Goal: Go to known website: Access a specific website the user already knows

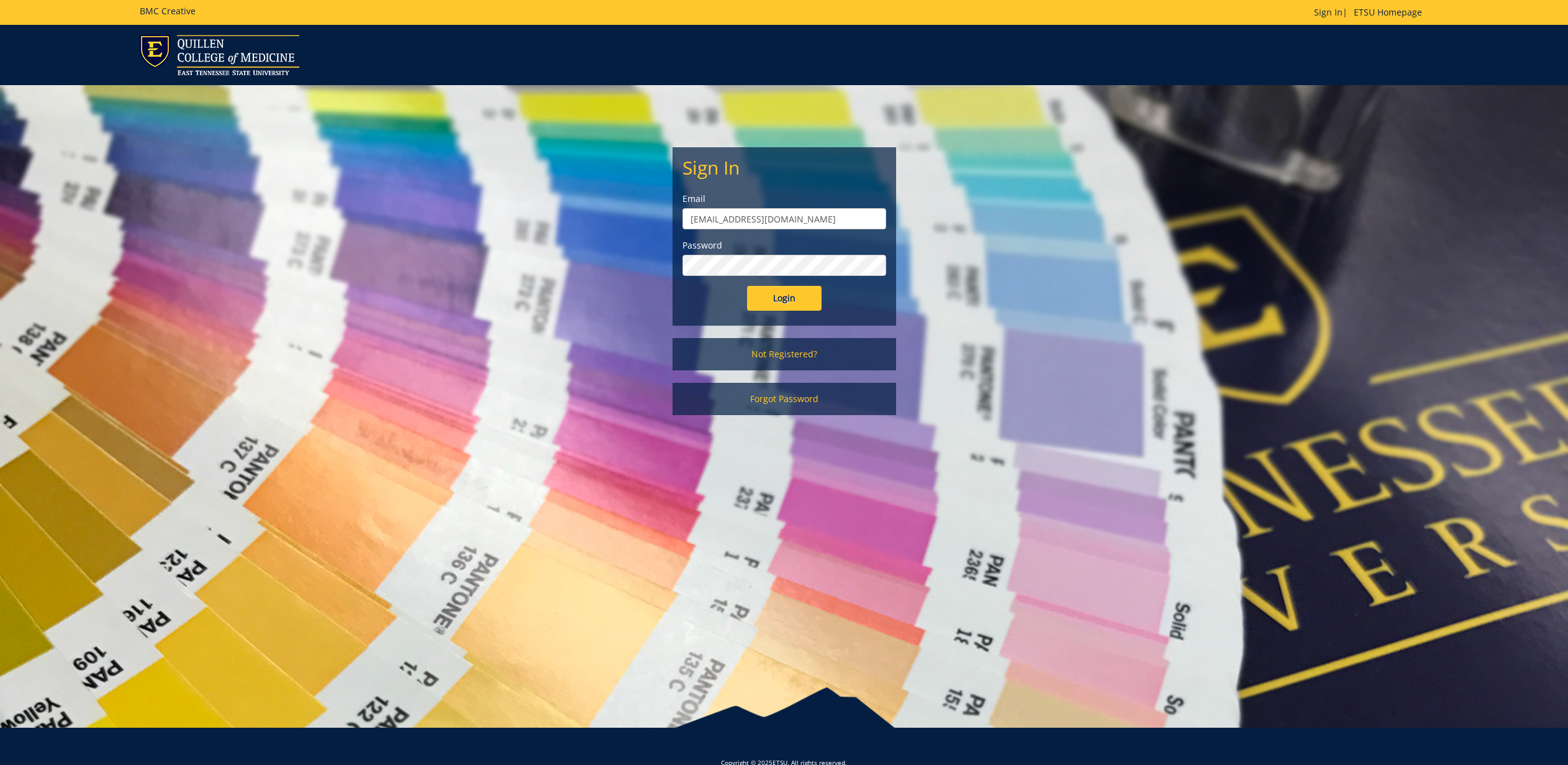
drag, startPoint x: 807, startPoint y: 213, endPoint x: 594, endPoint y: 183, distance: 215.1
click at [594, 183] on div "Sign In Email [EMAIL_ADDRESS][DOMAIN_NAME] Password Login Not Registered? Forgo…" at bounding box center [784, 256] width 727 height 342
click at [594, 183] on div "Sign In Email gougeja@etsu.edu Password Login Not Registered? Forgot Password" at bounding box center [784, 256] width 727 height 342
drag, startPoint x: 762, startPoint y: 209, endPoint x: 600, endPoint y: 195, distance: 162.6
click at [600, 195] on div "Sign In Email gougeja@etsu.edu Password Login Not Registered? Forgot Password" at bounding box center [784, 256] width 727 height 342
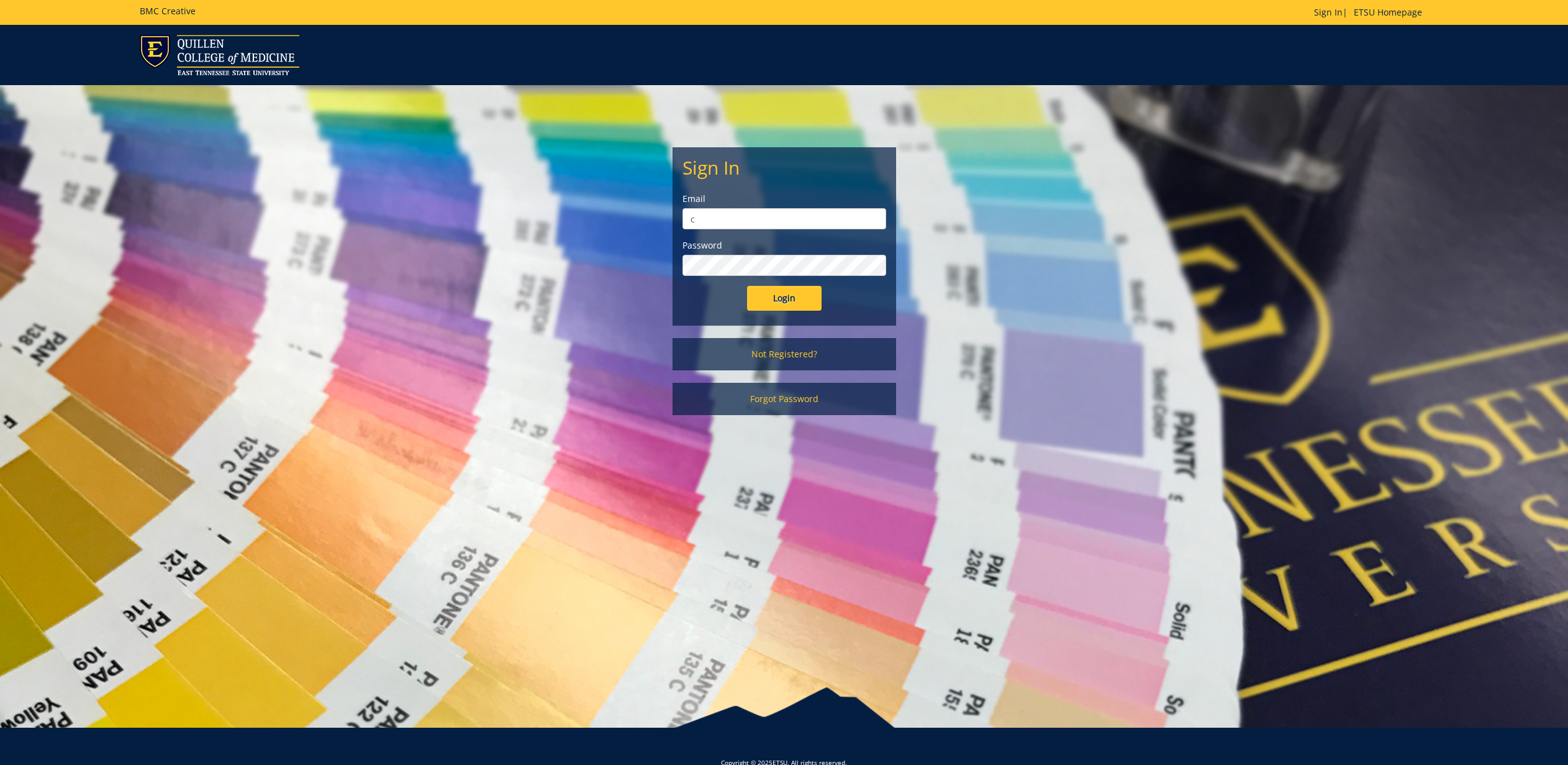
type input "carrollmo@etsu.edu"
click at [534, 254] on div "Sign In Email carrollmo@etsu.edu Password Login Not Registered? Forgot Password" at bounding box center [784, 256] width 727 height 342
click at [747, 286] on input "Login" at bounding box center [784, 298] width 74 height 25
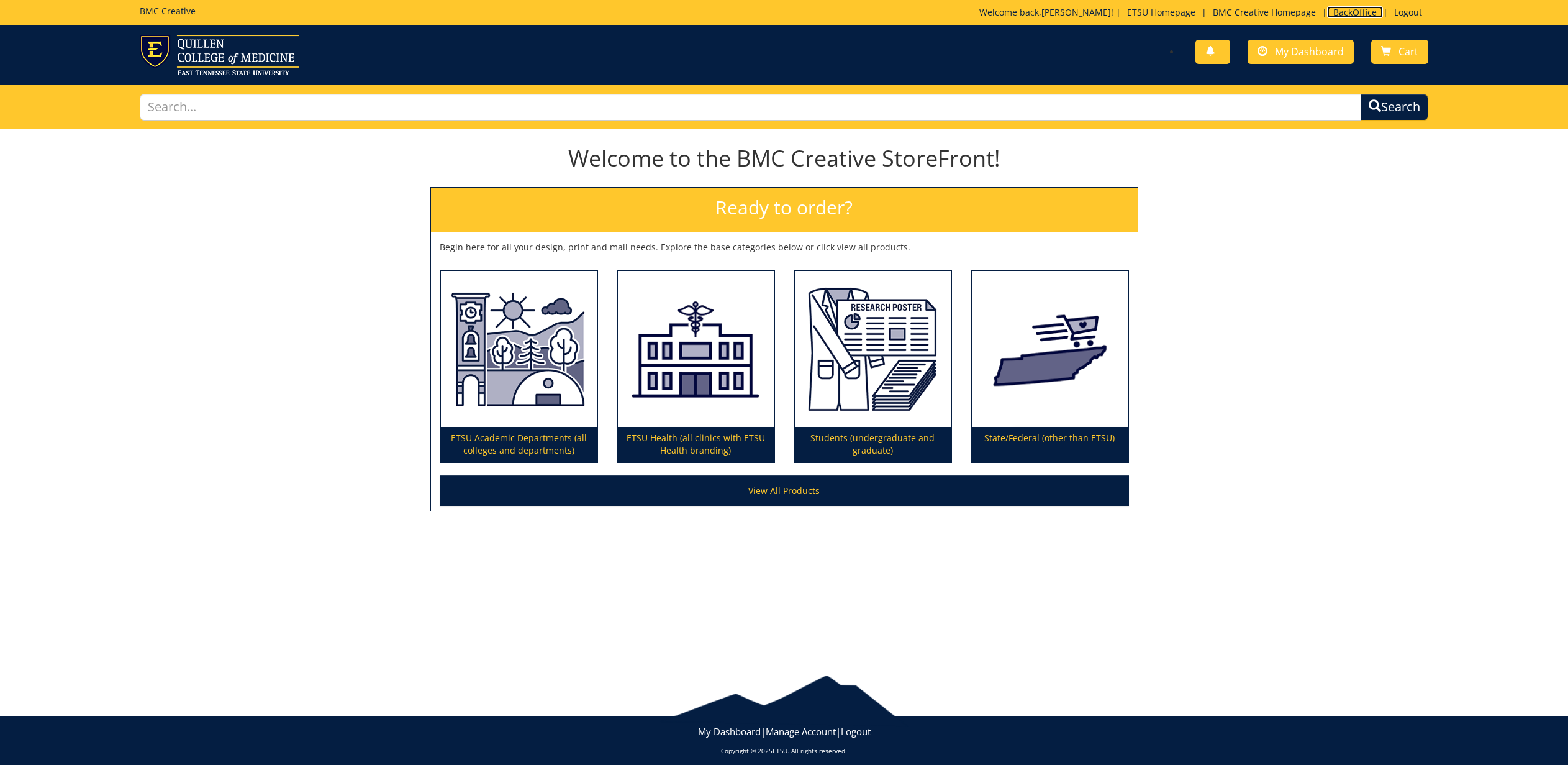
click at [1366, 16] on link "BackOffice" at bounding box center [1355, 12] width 56 height 12
